Goal: Check status

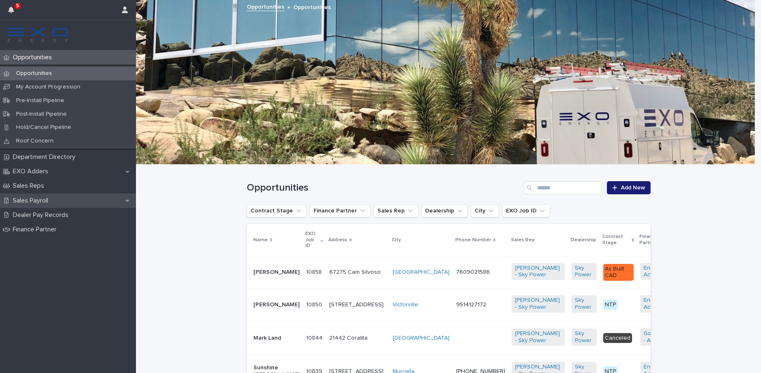
click at [37, 199] on p "Sales Payroll" at bounding box center [31, 201] width 45 height 8
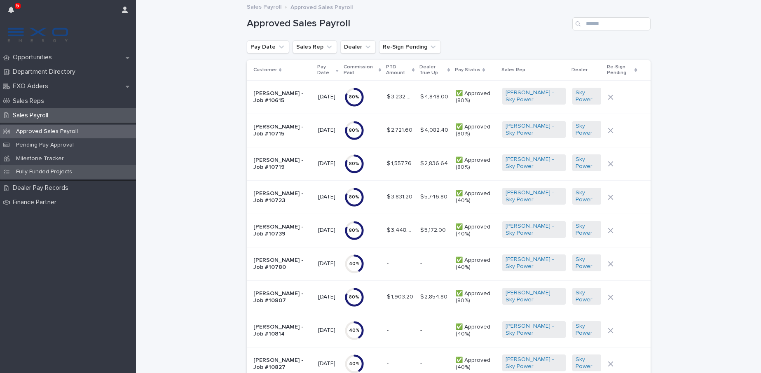
click at [50, 172] on p "Fully Funded Projects" at bounding box center [43, 171] width 69 height 7
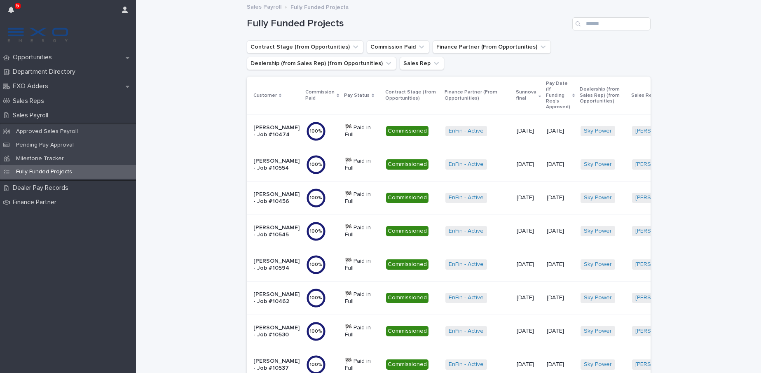
click at [262, 125] on p "[PERSON_NAME] - Job #10474" at bounding box center [276, 131] width 46 height 14
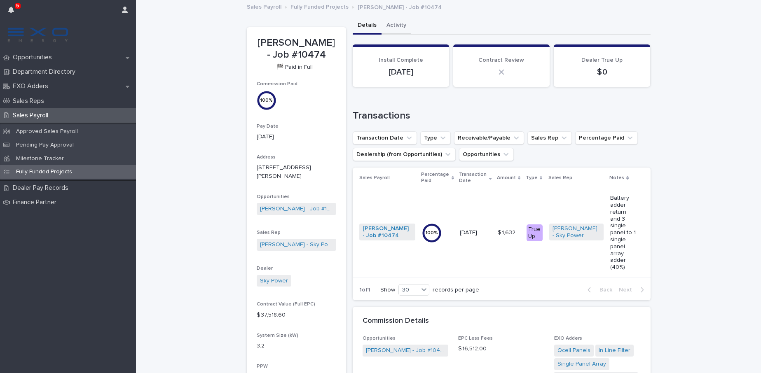
click at [393, 28] on button "Activity" at bounding box center [396, 25] width 30 height 17
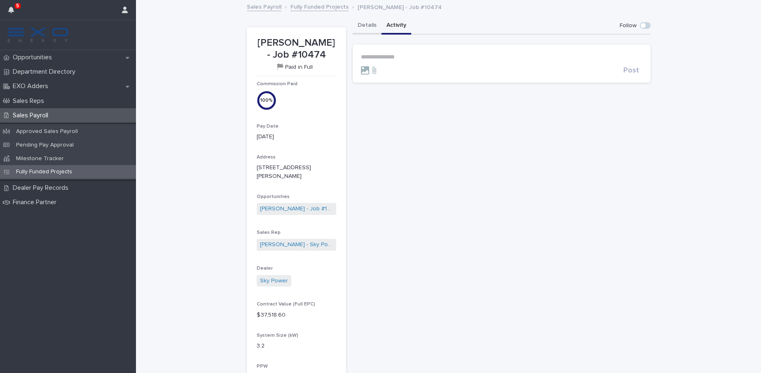
click at [360, 25] on button "Details" at bounding box center [367, 25] width 29 height 17
